Goal: Transaction & Acquisition: Purchase product/service

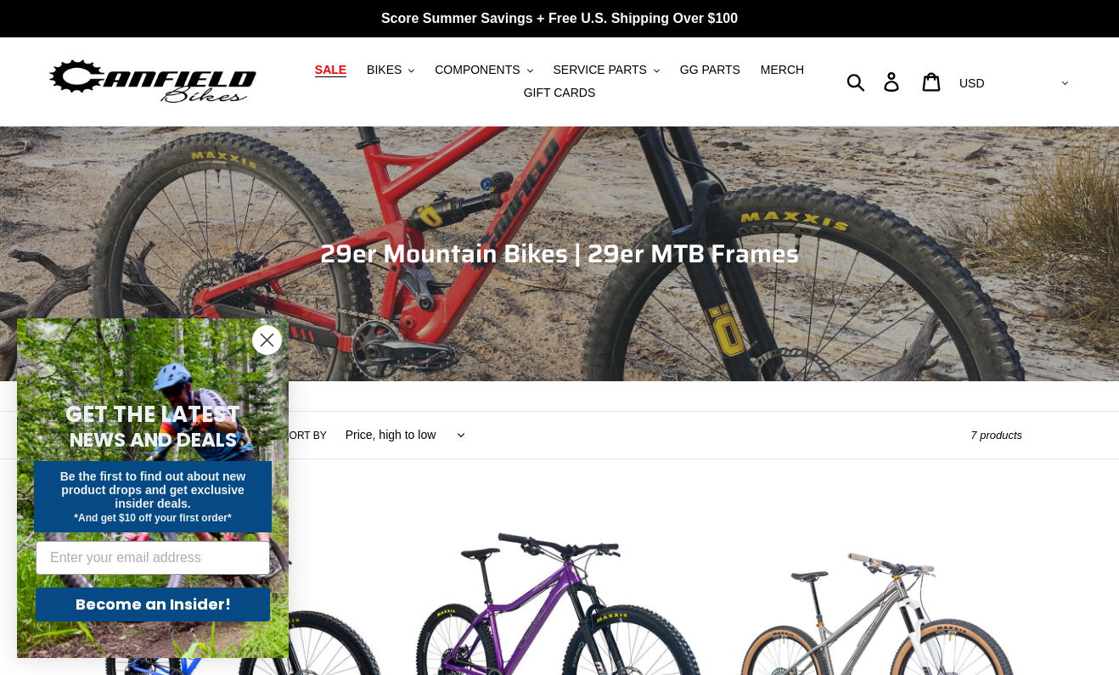
click at [340, 68] on span "SALE" at bounding box center [330, 70] width 31 height 14
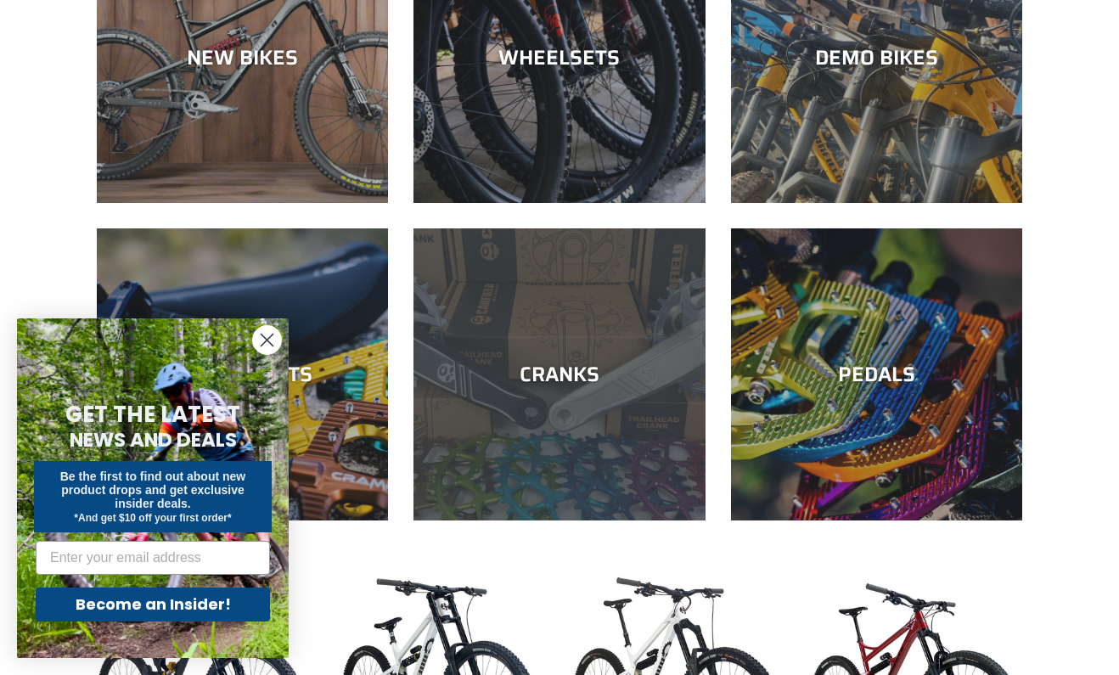
scroll to position [609, 0]
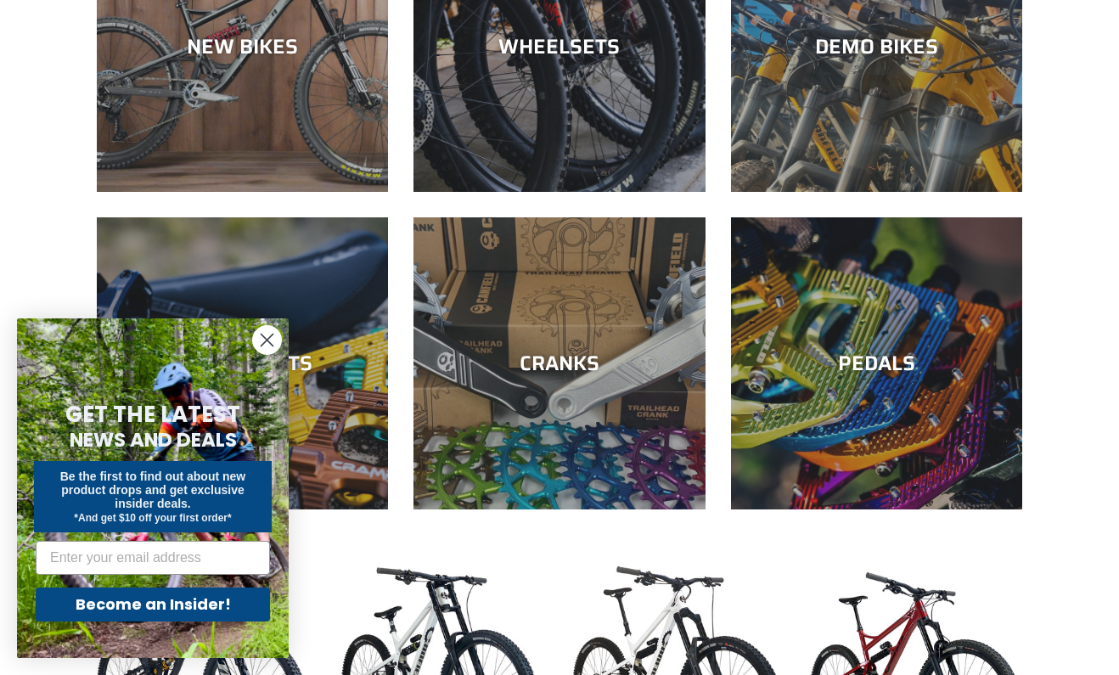
click at [269, 337] on icon "Close dialog" at bounding box center [267, 340] width 12 height 12
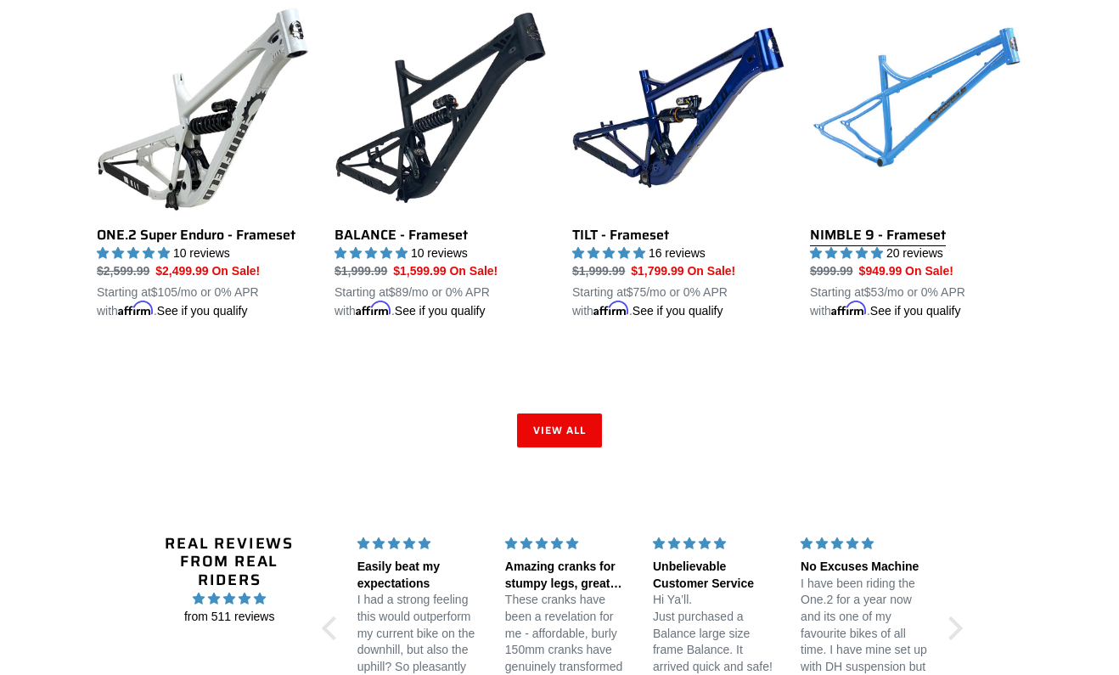
scroll to position [2597, 0]
click at [908, 220] on link "NIMBLE 9 - Frameset" at bounding box center [916, 160] width 212 height 318
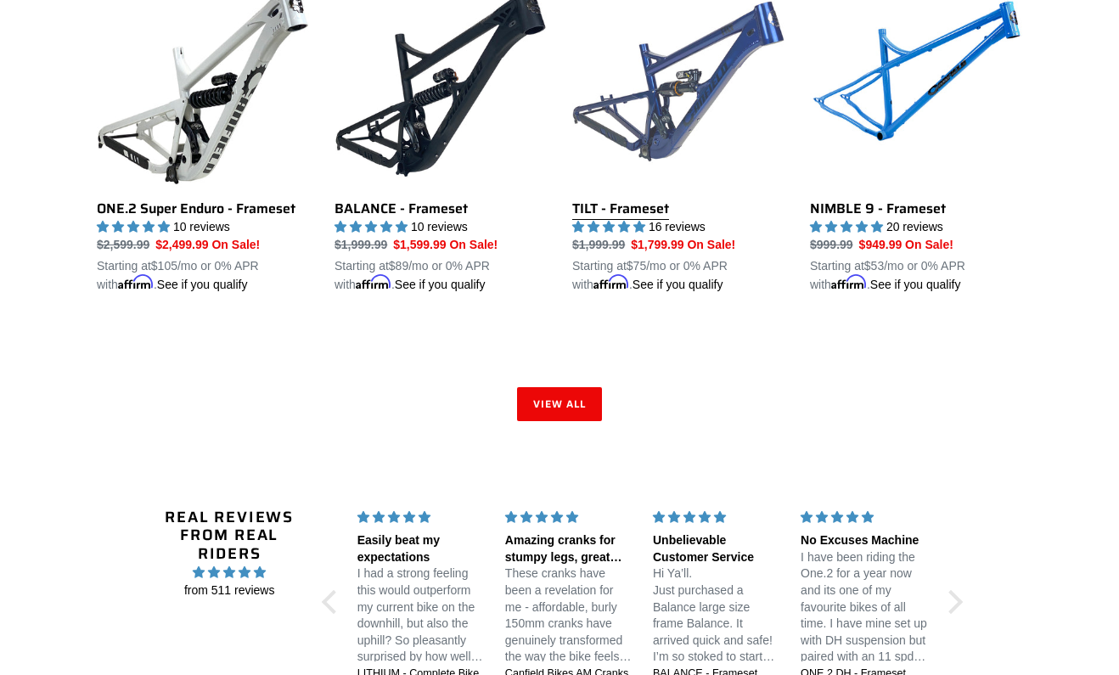
scroll to position [2650, 0]
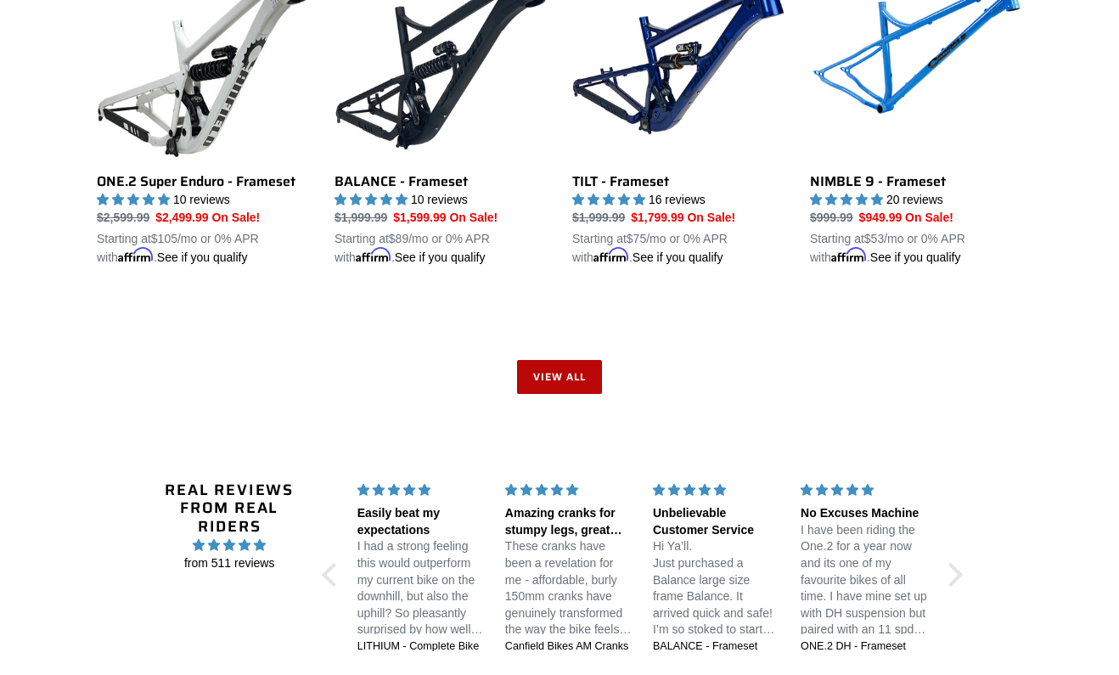
click at [575, 360] on link "View all" at bounding box center [559, 377] width 85 height 34
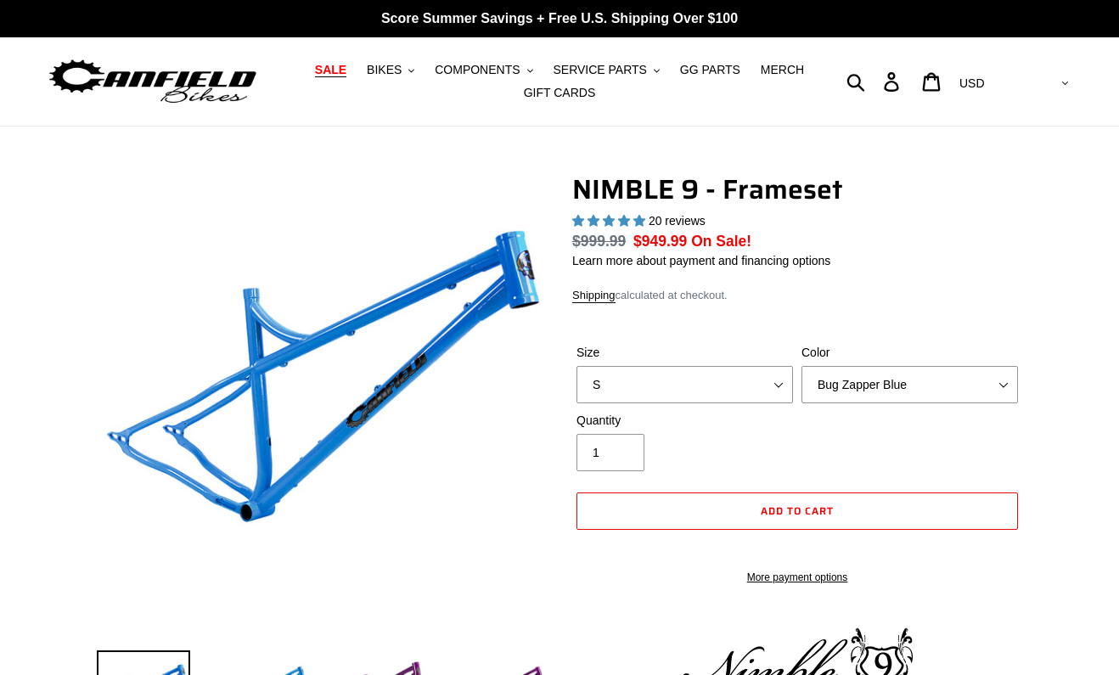
select select "highest-rating"
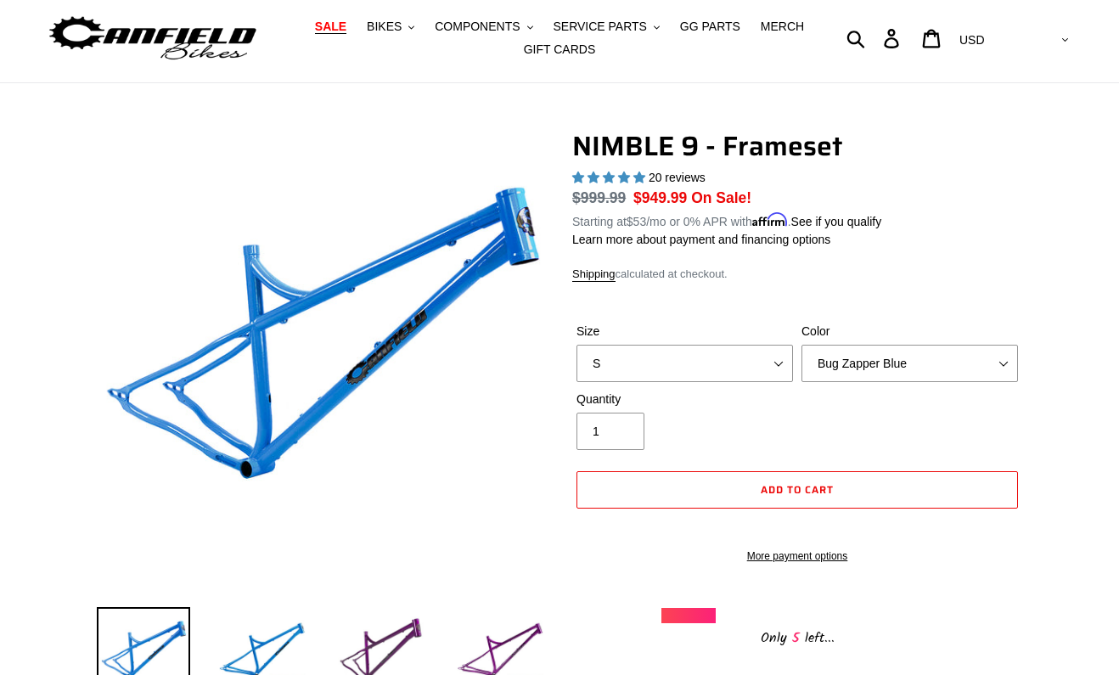
scroll to position [52, 0]
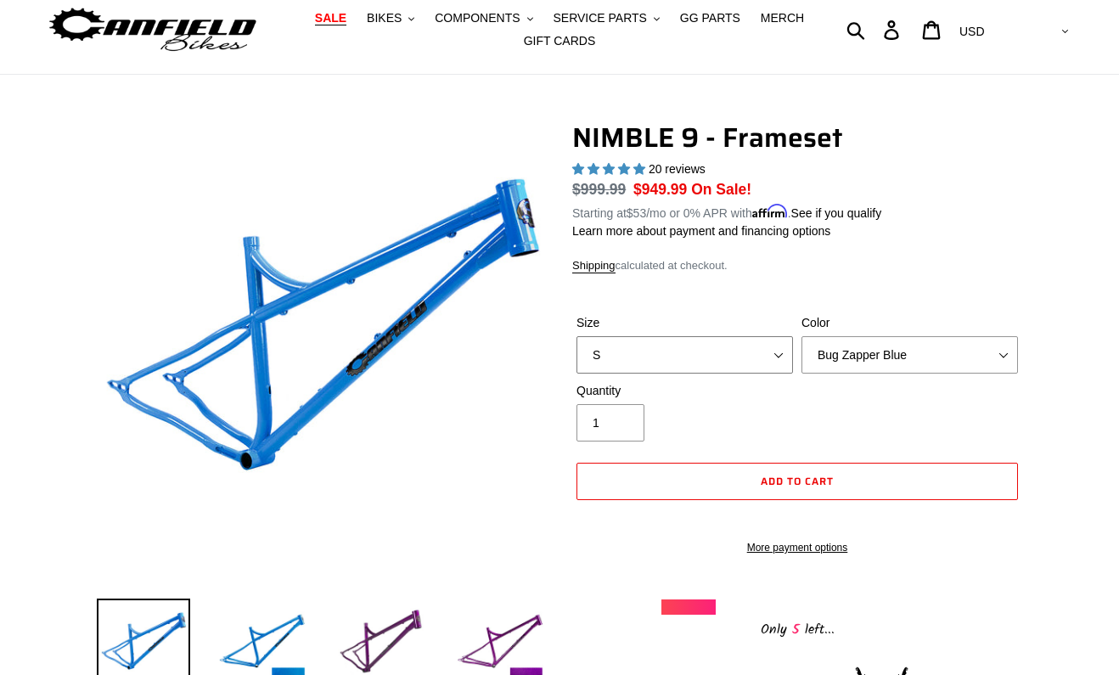
select select "XL"
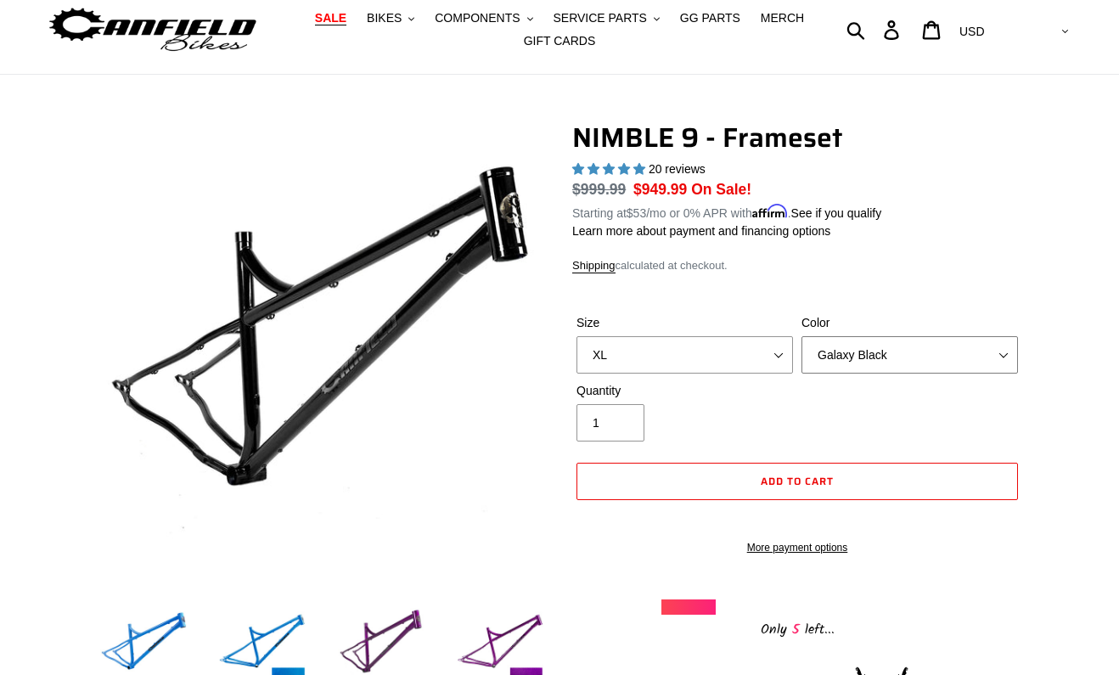
select select "Bug Zapper Blue"
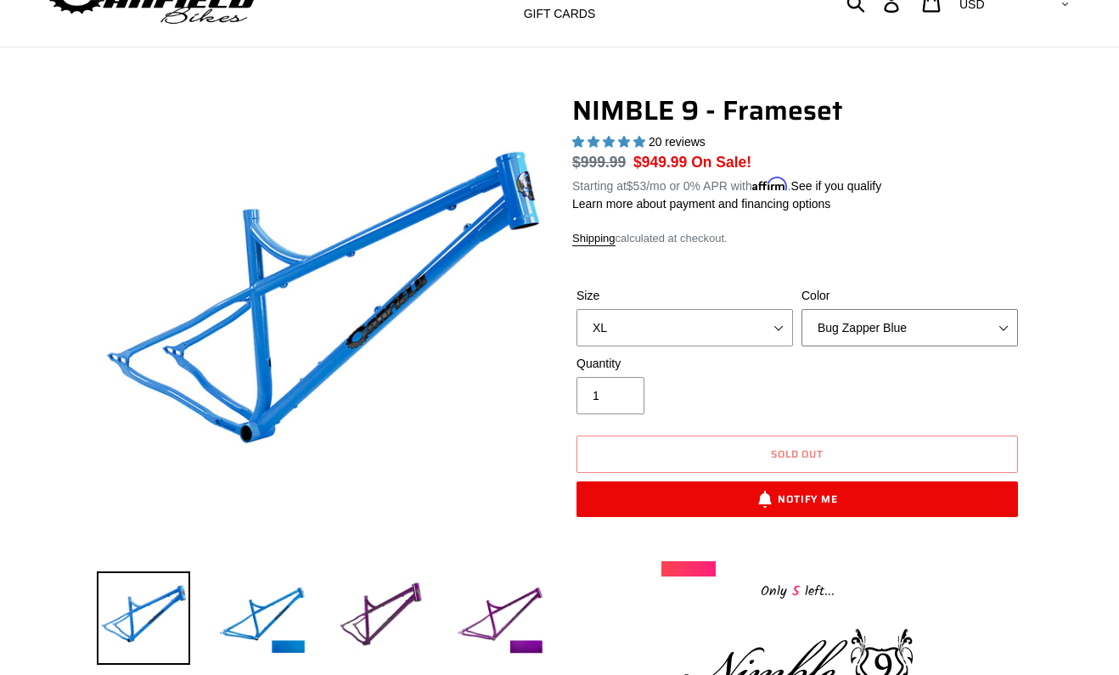
scroll to position [76, 0]
